Goal: Find specific page/section: Find specific page/section

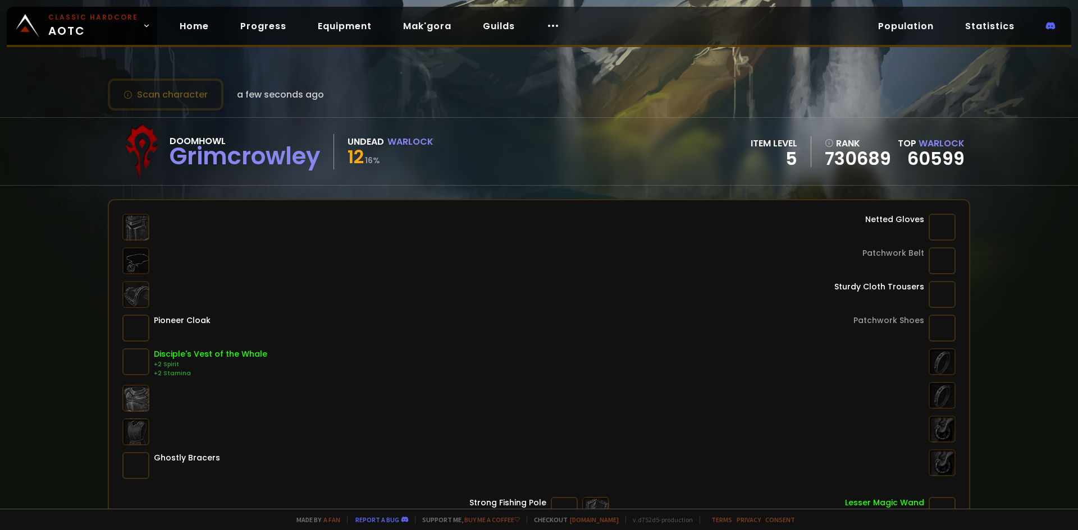
click at [484, 216] on div "Pioneer Cloak Disciple's Vest of the Whale +2 Spirit +2 Stamina Ghostly Bracers…" at bounding box center [538, 346] width 833 height 265
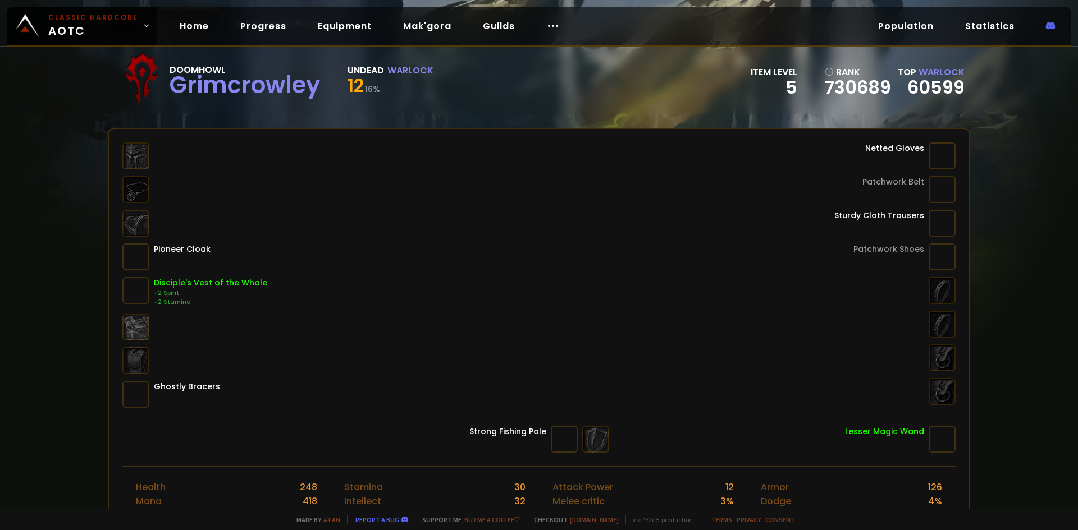
scroll to position [168, 0]
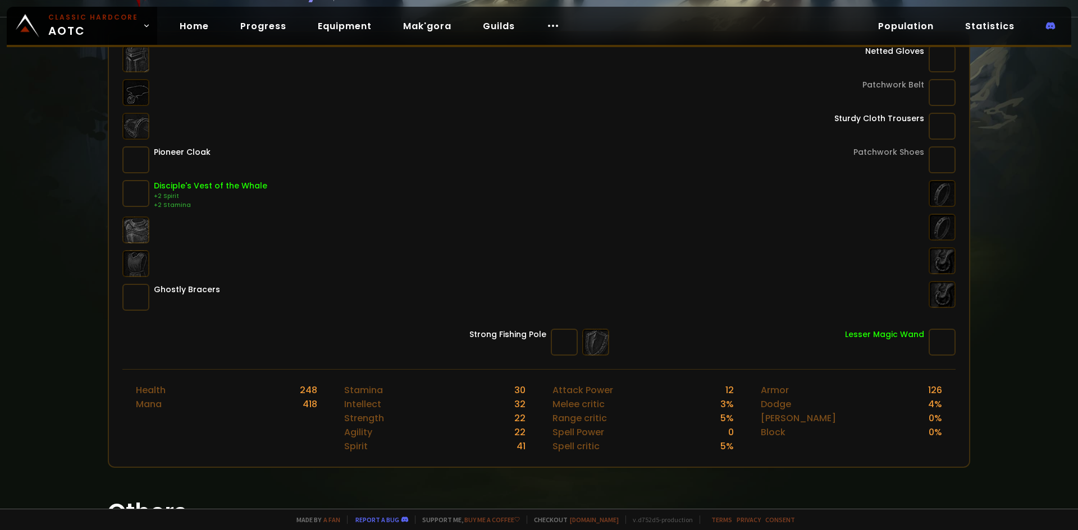
click at [482, 291] on div "Pioneer Cloak Disciple's Vest of the Whale +2 Spirit +2 Stamina Ghostly Bracers…" at bounding box center [538, 177] width 833 height 265
